Goal: Task Accomplishment & Management: Complete application form

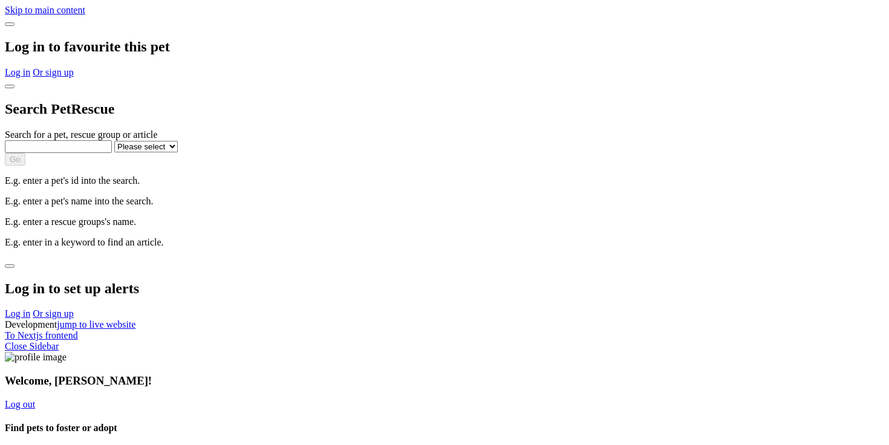
select select "1"
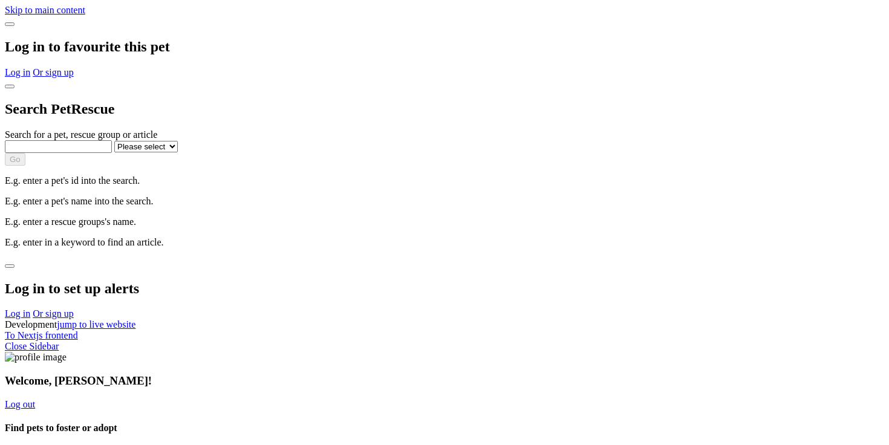
select select "1"
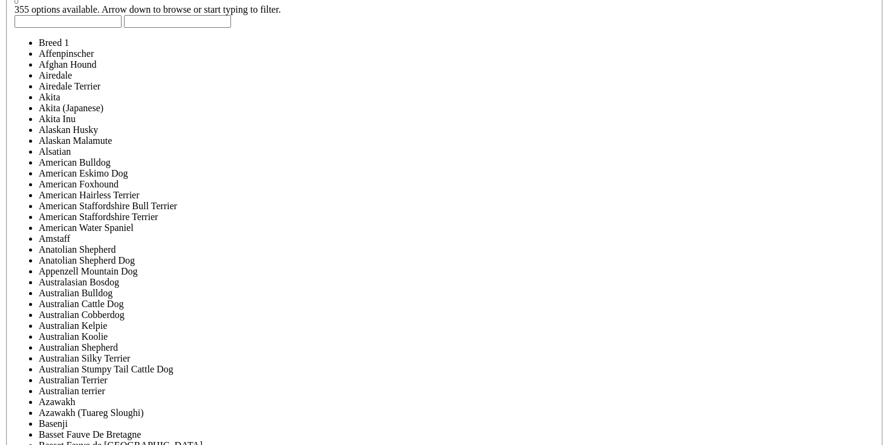
scroll to position [3305, 0]
